Goal: Task Accomplishment & Management: Complete application form

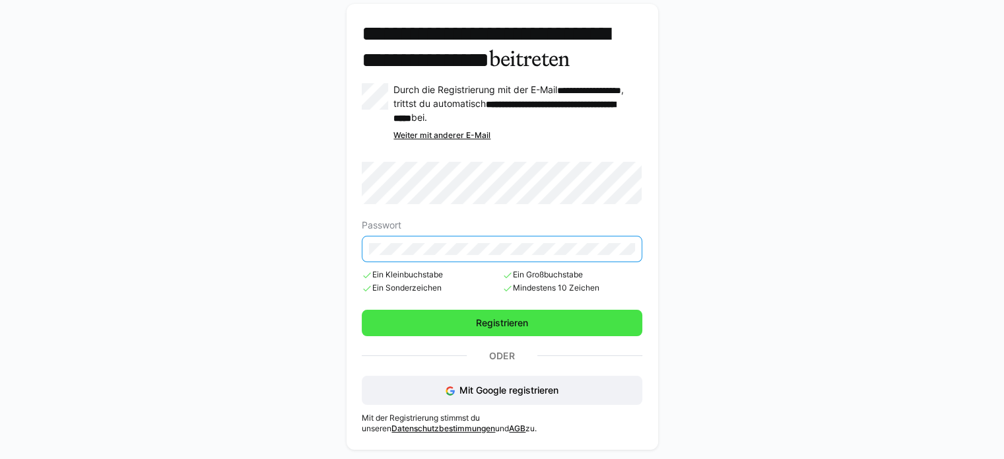
scroll to position [79, 0]
click at [502, 322] on span "Registrieren" at bounding box center [502, 322] width 56 height 13
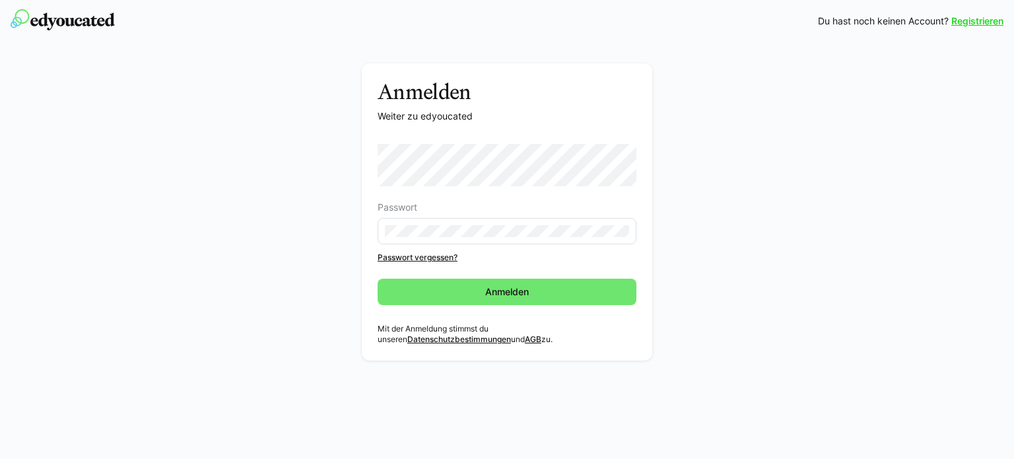
click at [646, 319] on div "Anmelden Weiter zu edyoucated Passwort Passwort vergessen? Anmelden Mit der Anm…" at bounding box center [507, 211] width 290 height 297
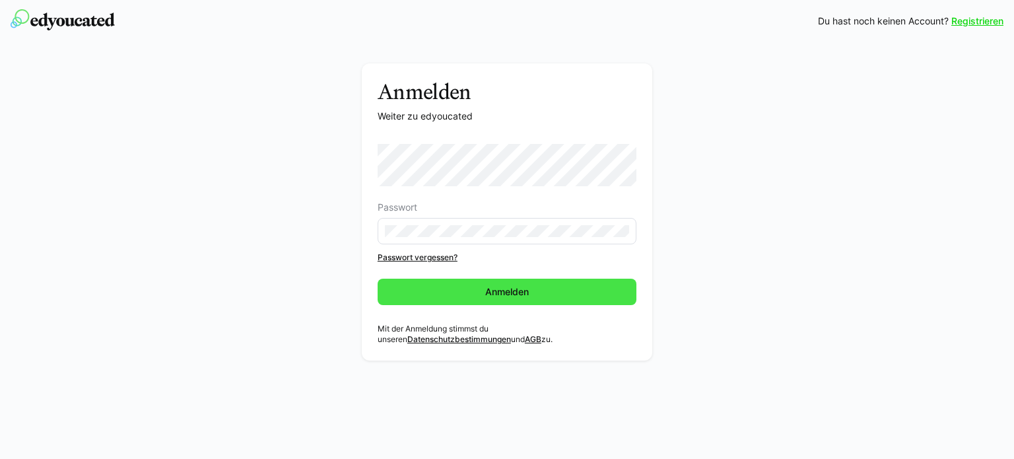
click at [517, 293] on span "Anmelden" at bounding box center [507, 291] width 48 height 13
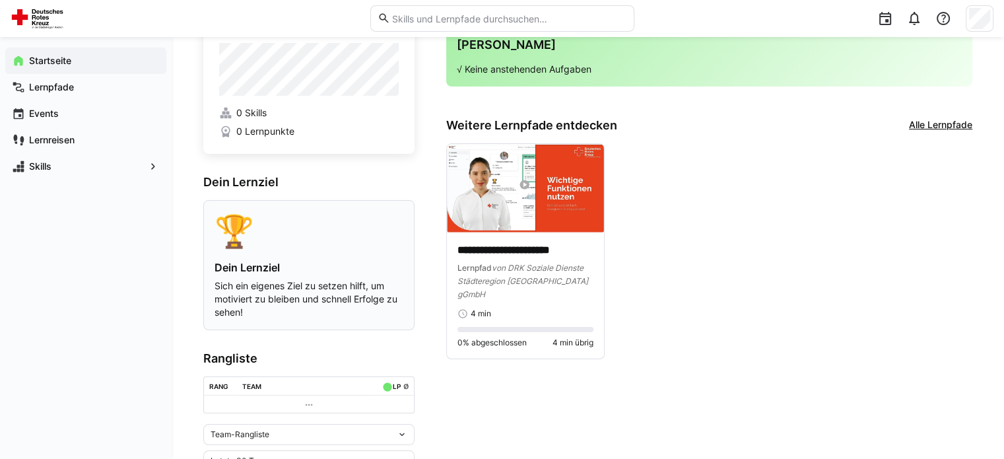
scroll to position [92, 0]
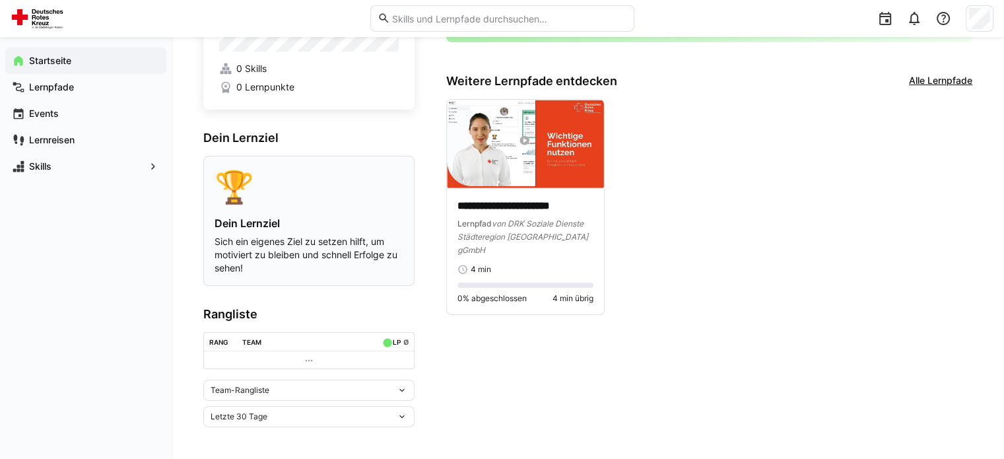
click at [311, 236] on p "Sich ein eigenes Ziel zu setzen hilft, um motiviert zu bleiben und schnell Erfo…" at bounding box center [308, 255] width 189 height 40
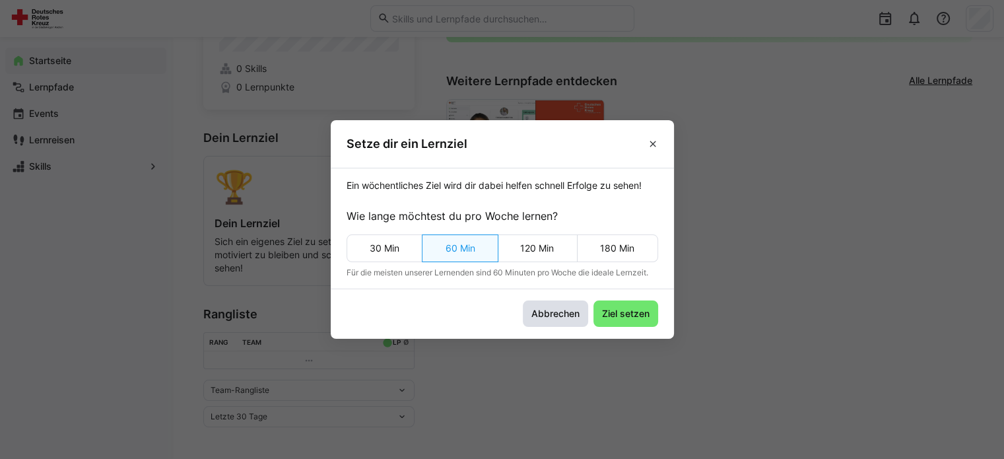
click at [567, 312] on span "Abbrechen" at bounding box center [555, 313] width 52 height 13
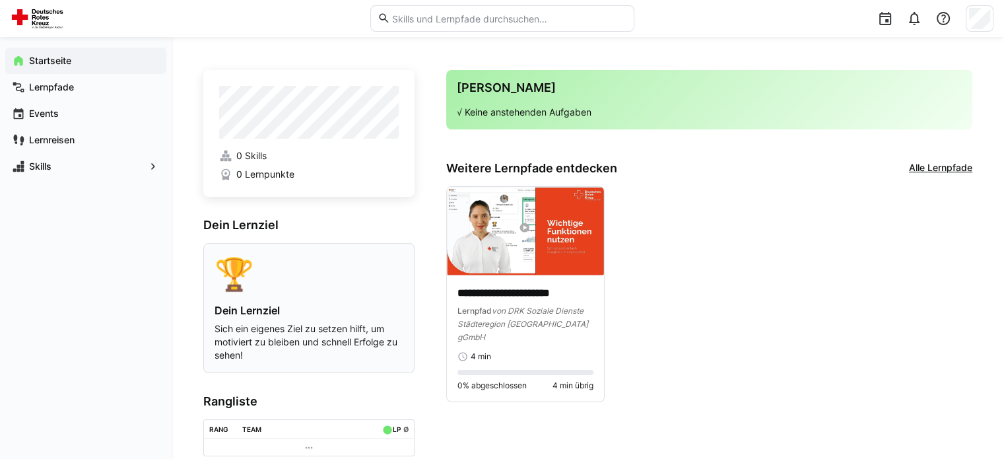
scroll to position [0, 0]
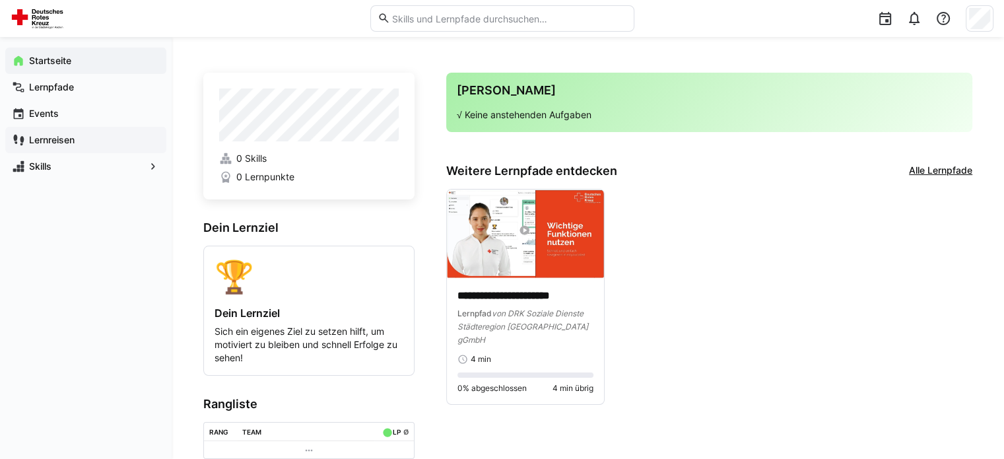
click at [0, 0] on app-navigation-label "Lernreisen" at bounding box center [0, 0] width 0 height 0
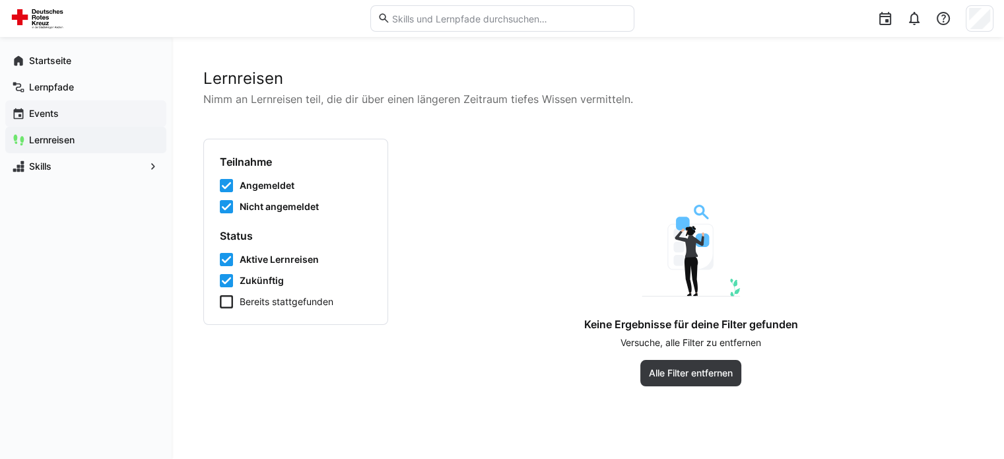
click at [0, 0] on app-navigation-label "Events" at bounding box center [0, 0] width 0 height 0
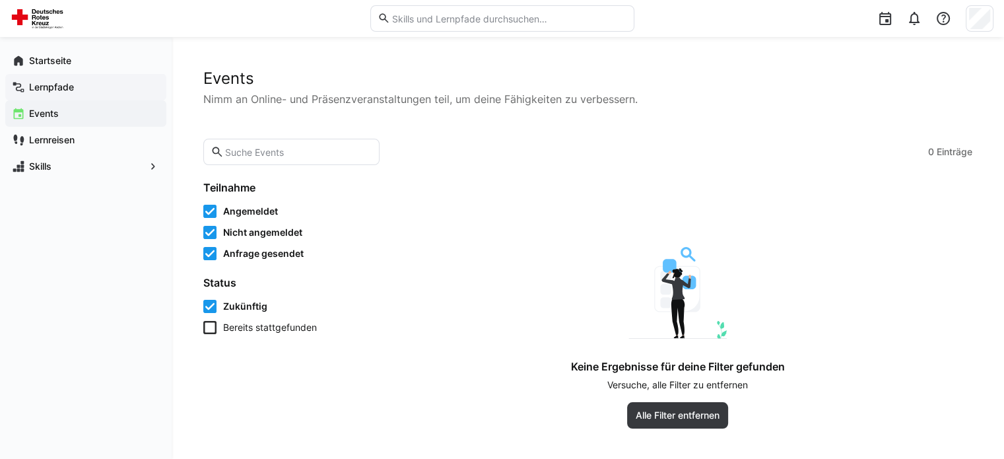
click at [0, 0] on app-navigation-label "Lernpfade" at bounding box center [0, 0] width 0 height 0
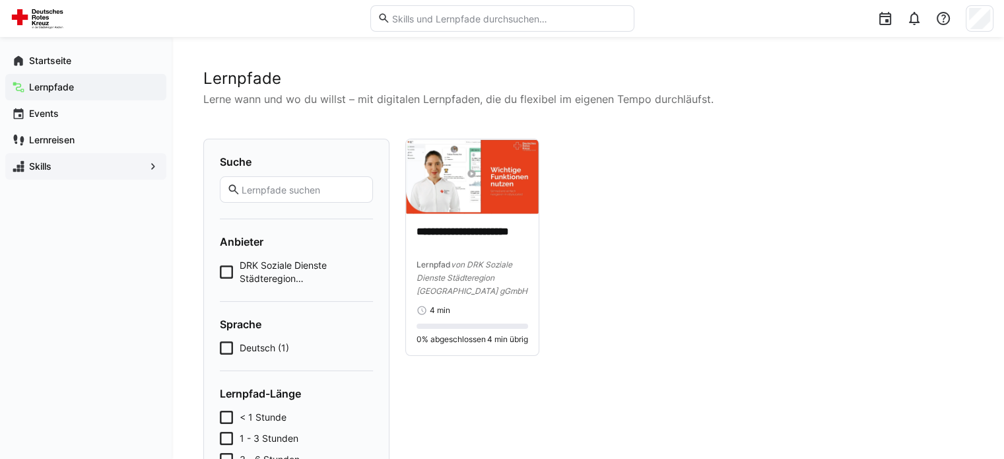
click at [0, 0] on app-navigation-label "Skills" at bounding box center [0, 0] width 0 height 0
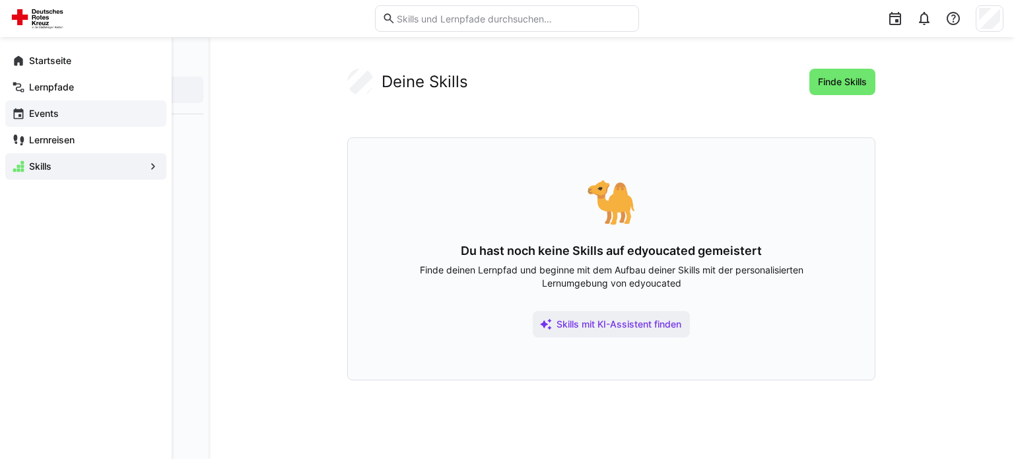
click at [0, 0] on app-navigation-label "Events" at bounding box center [0, 0] width 0 height 0
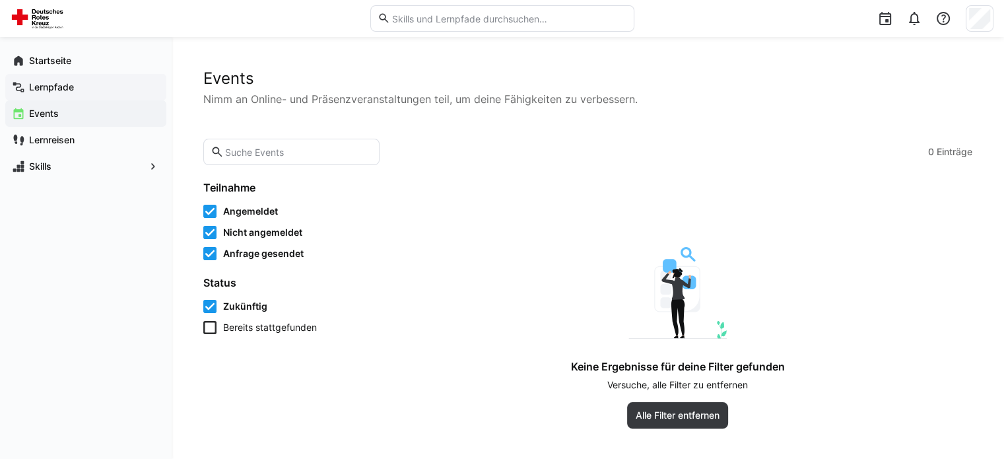
click at [0, 0] on app-navigation-label "Lernpfade" at bounding box center [0, 0] width 0 height 0
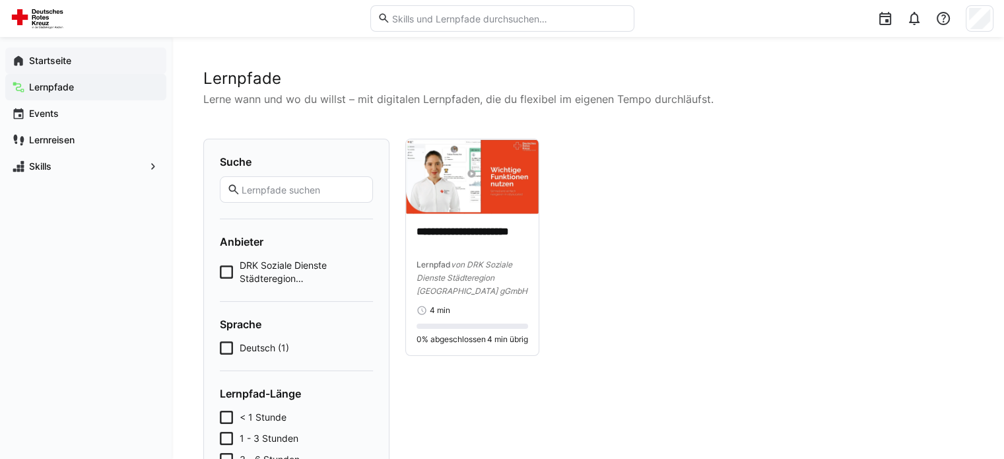
click at [0, 0] on app-navigation-label "Startseite" at bounding box center [0, 0] width 0 height 0
